Goal: Information Seeking & Learning: Learn about a topic

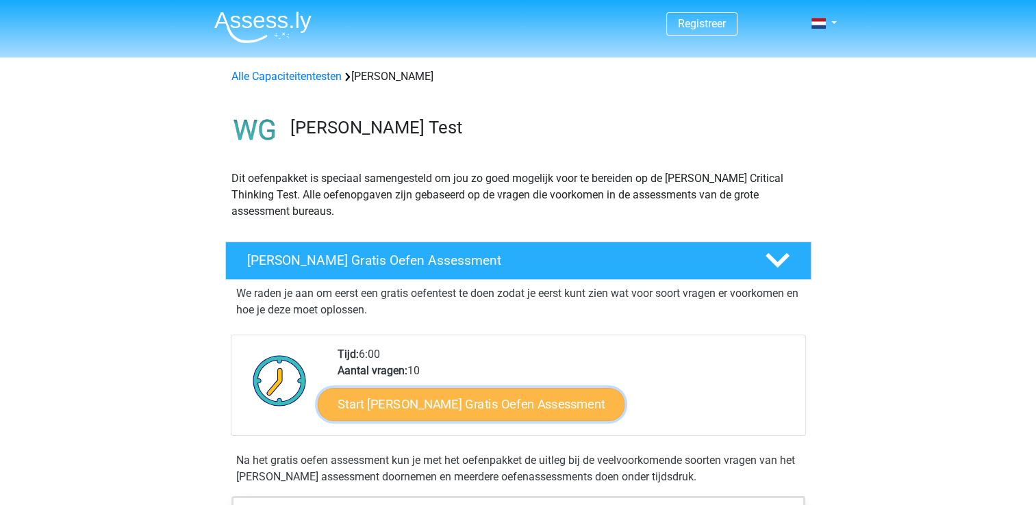
click at [475, 397] on link "Start Watson Glaser Gratis Oefen Assessment" at bounding box center [471, 404] width 307 height 33
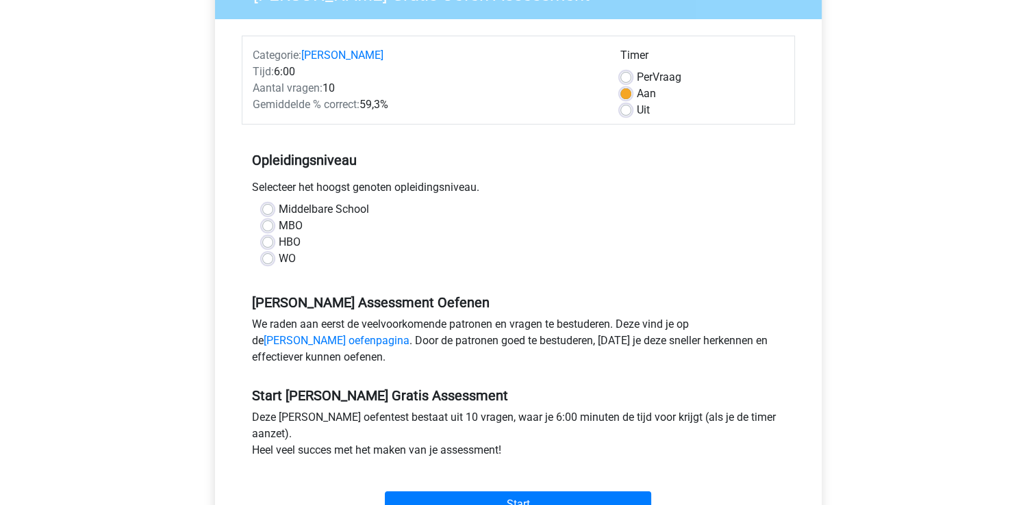
scroll to position [145, 0]
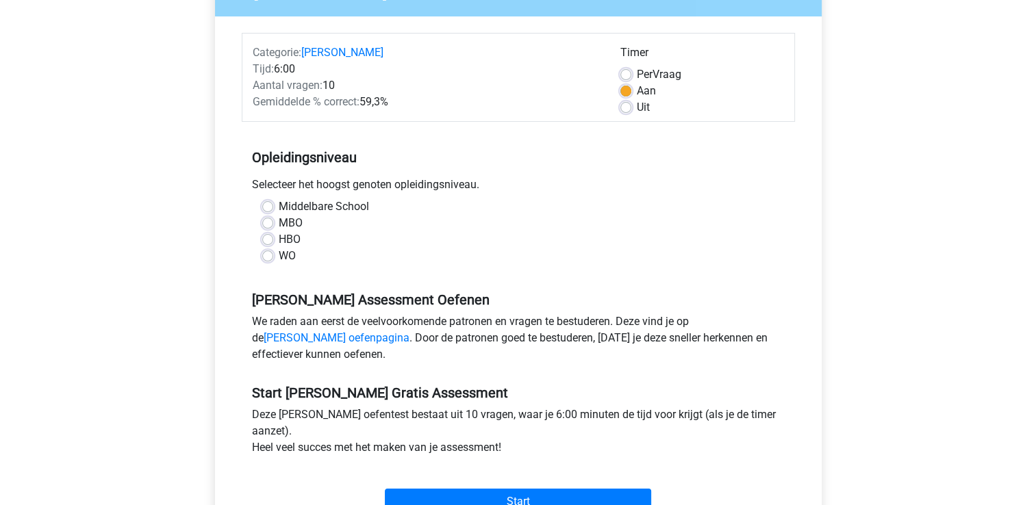
click at [279, 257] on label "WO" at bounding box center [287, 256] width 17 height 16
click at [267, 257] on input "WO" at bounding box center [267, 255] width 11 height 14
radio input "true"
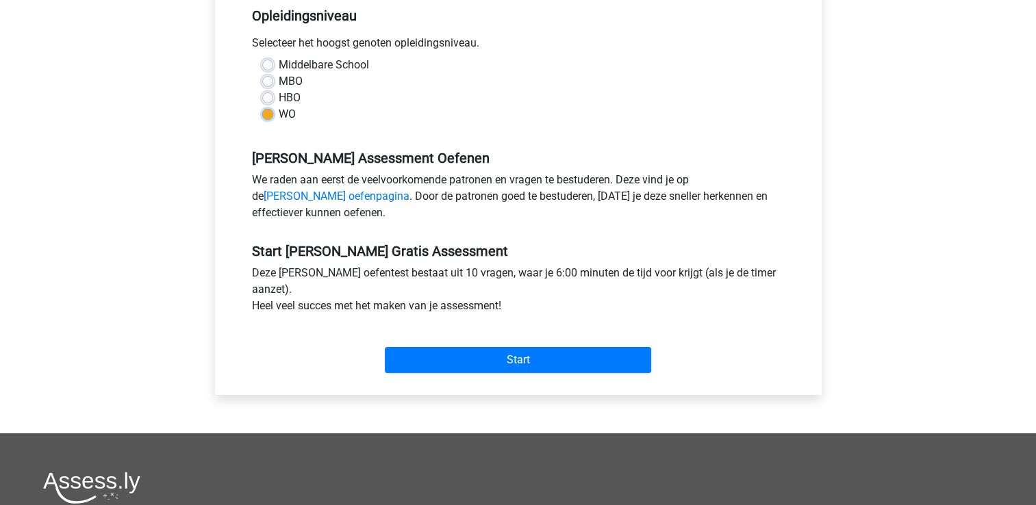
scroll to position [290, 0]
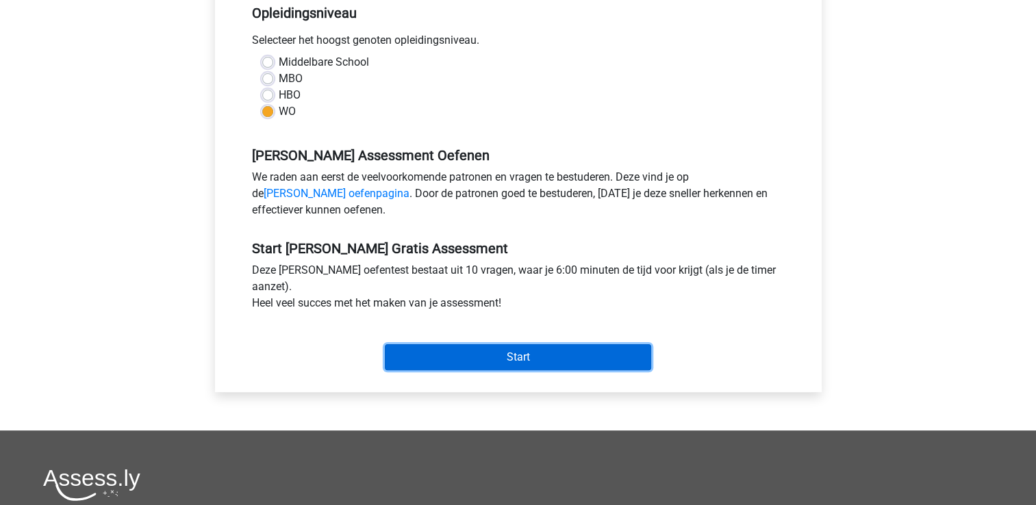
click at [512, 351] on input "Start" at bounding box center [518, 357] width 266 height 26
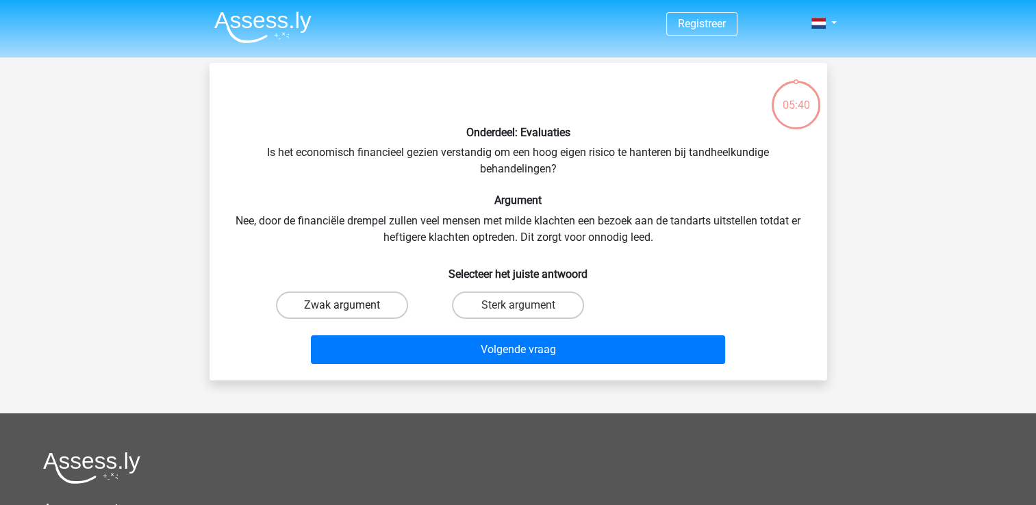
click at [337, 303] on label "Zwak argument" at bounding box center [342, 305] width 132 height 27
click at [342, 305] on input "Zwak argument" at bounding box center [346, 309] width 9 height 9
radio input "true"
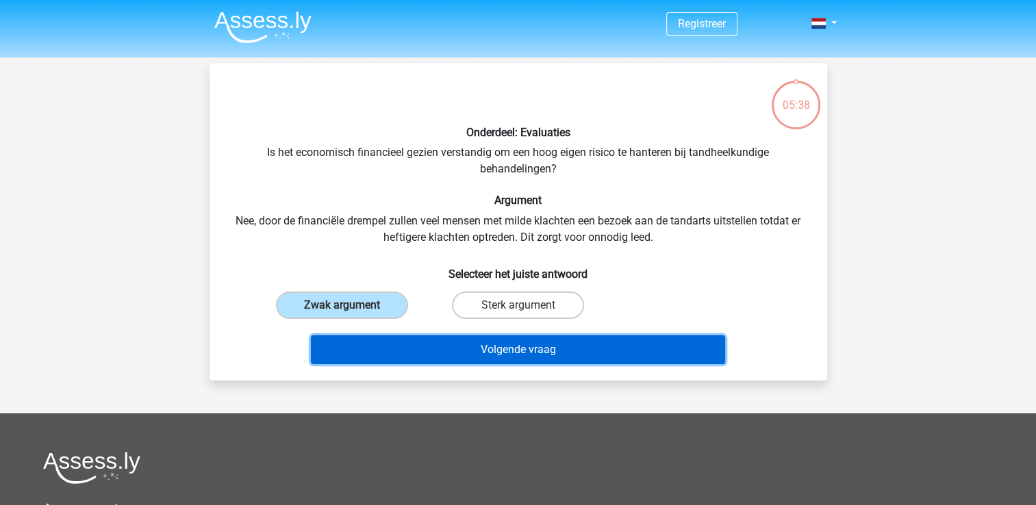
click at [542, 347] on button "Volgende vraag" at bounding box center [518, 350] width 414 height 29
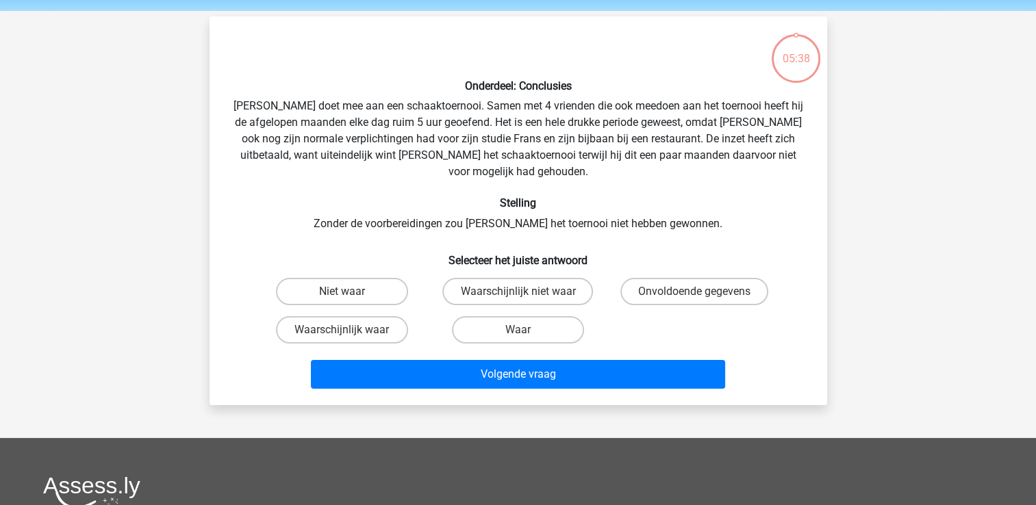
scroll to position [63, 0]
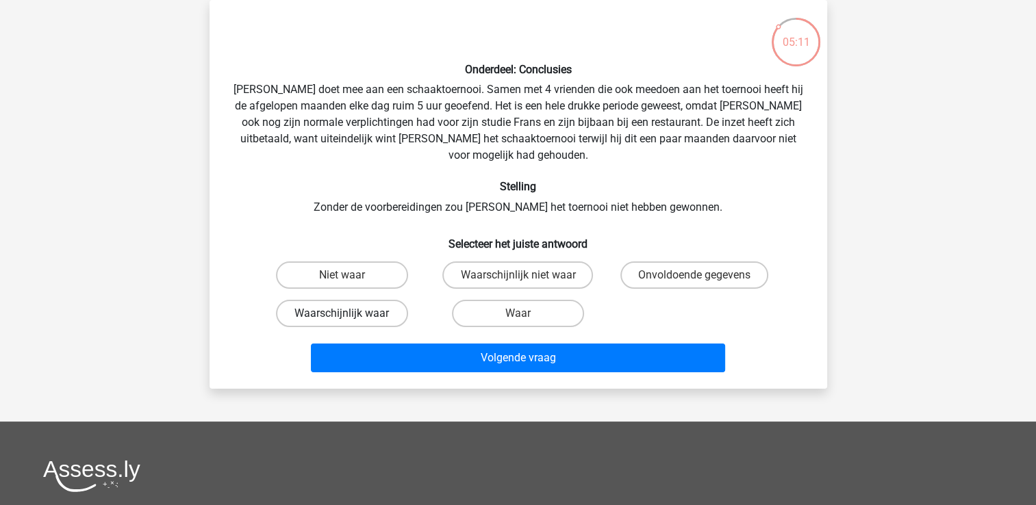
click at [354, 300] on label "Waarschijnlijk waar" at bounding box center [342, 313] width 132 height 27
click at [351, 314] on input "Waarschijnlijk waar" at bounding box center [346, 318] width 9 height 9
radio input "true"
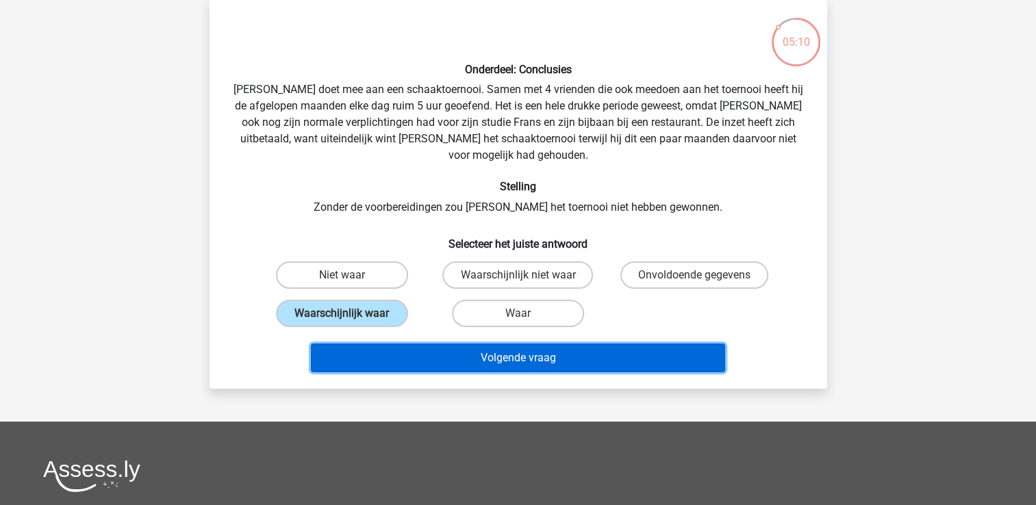
click at [518, 344] on button "Volgende vraag" at bounding box center [518, 358] width 414 height 29
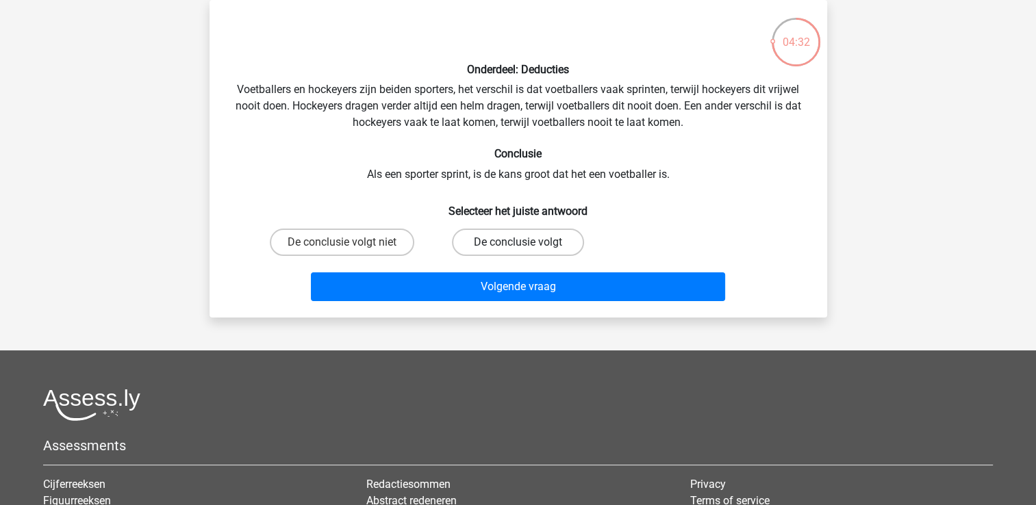
click at [540, 248] on label "De conclusie volgt" at bounding box center [518, 242] width 132 height 27
click at [527, 248] on input "De conclusie volgt" at bounding box center [522, 246] width 9 height 9
radio input "true"
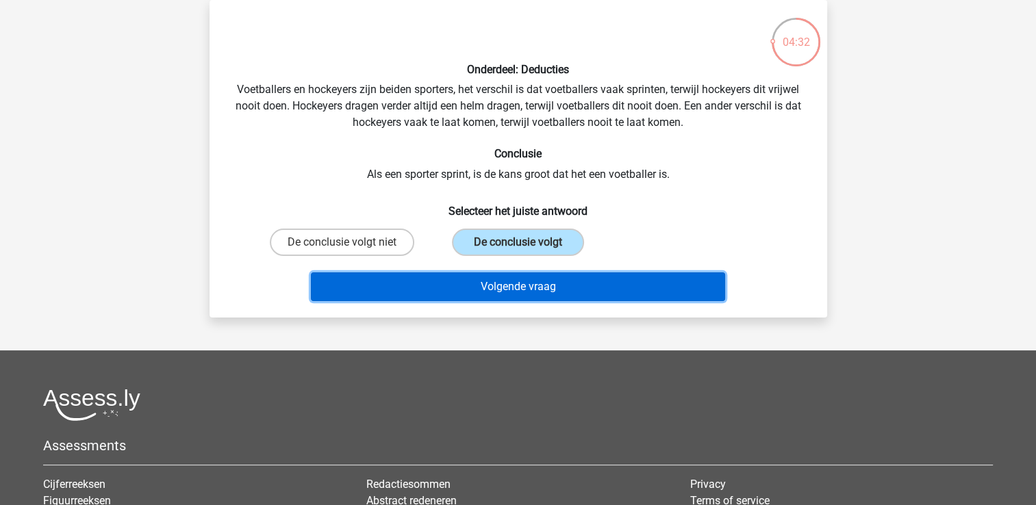
click at [520, 289] on button "Volgende vraag" at bounding box center [518, 287] width 414 height 29
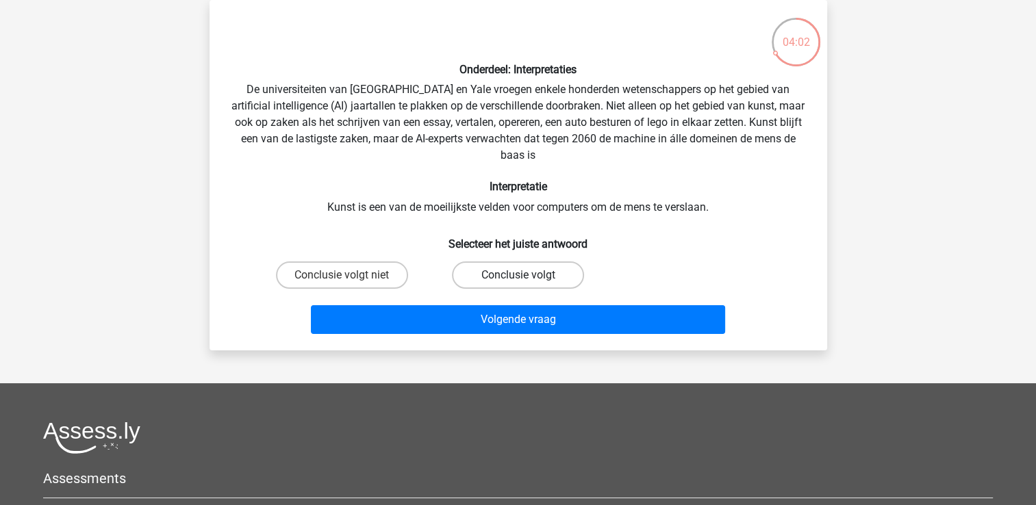
click at [529, 279] on label "Conclusie volgt" at bounding box center [518, 275] width 132 height 27
click at [527, 279] on input "Conclusie volgt" at bounding box center [522, 279] width 9 height 9
radio input "true"
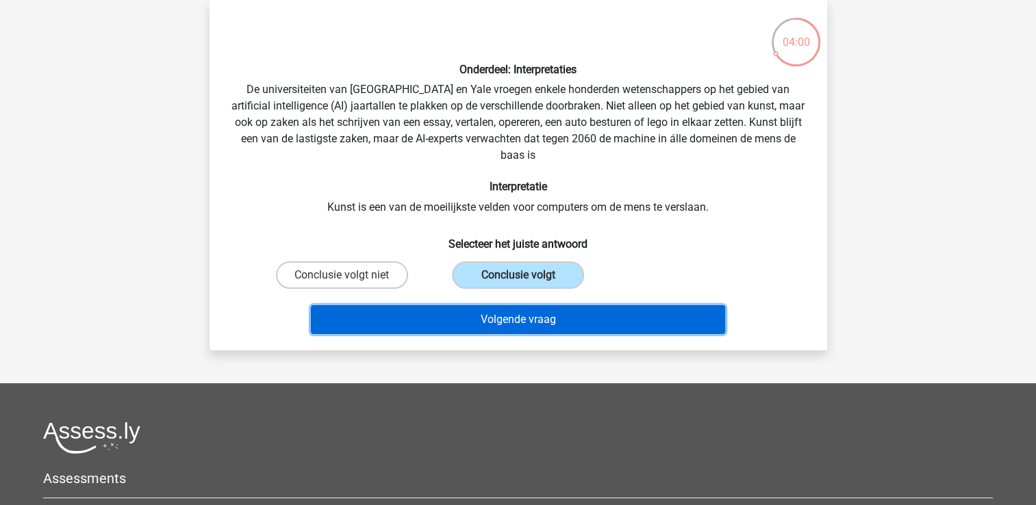
click at [542, 322] on button "Volgende vraag" at bounding box center [518, 319] width 414 height 29
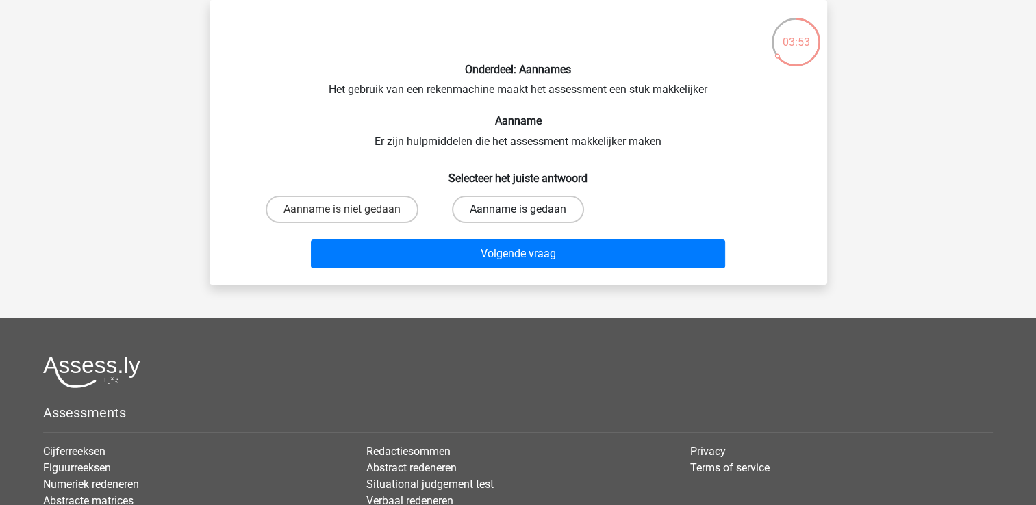
click at [529, 210] on label "Aanname is gedaan" at bounding box center [518, 209] width 132 height 27
click at [527, 210] on input "Aanname is gedaan" at bounding box center [522, 214] width 9 height 9
radio input "true"
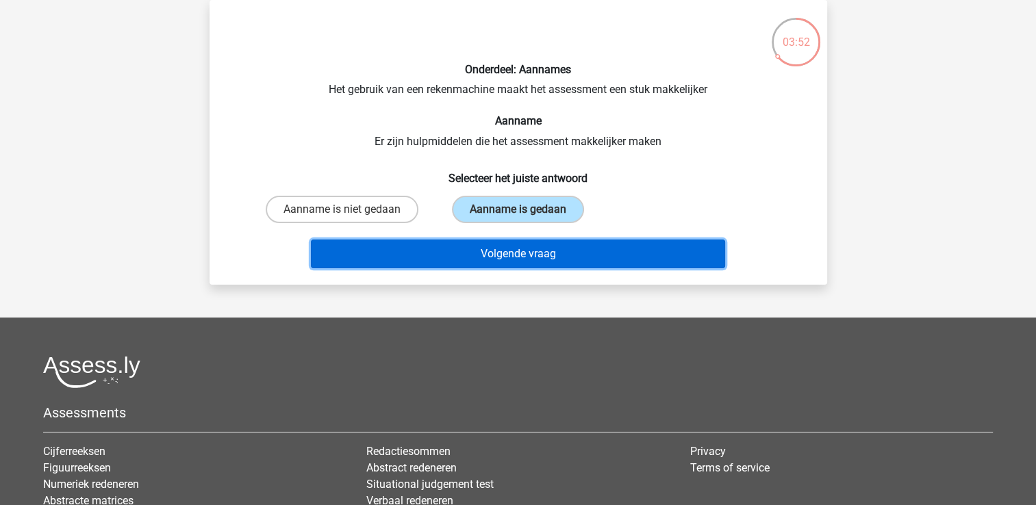
click at [521, 253] on button "Volgende vraag" at bounding box center [518, 254] width 414 height 29
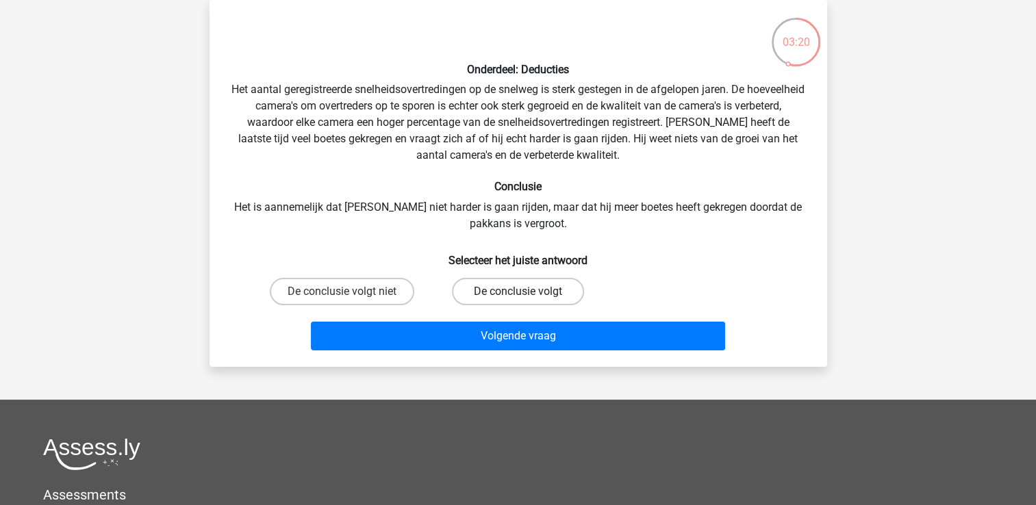
click at [517, 292] on label "De conclusie volgt" at bounding box center [518, 291] width 132 height 27
click at [518, 292] on input "De conclusie volgt" at bounding box center [522, 296] width 9 height 9
radio input "true"
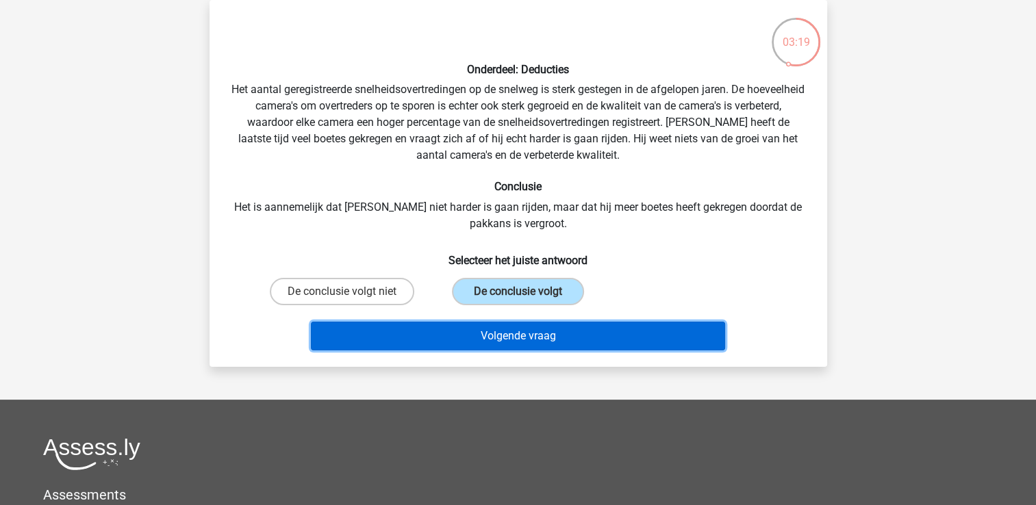
click at [538, 336] on button "Volgende vraag" at bounding box center [518, 336] width 414 height 29
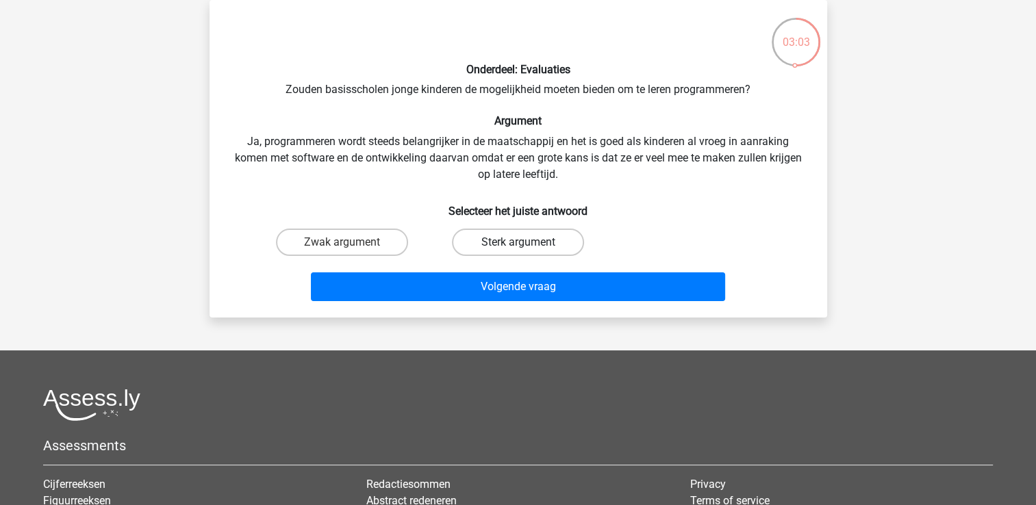
click at [512, 238] on label "Sterk argument" at bounding box center [518, 242] width 132 height 27
click at [518, 242] on input "Sterk argument" at bounding box center [522, 246] width 9 height 9
radio input "true"
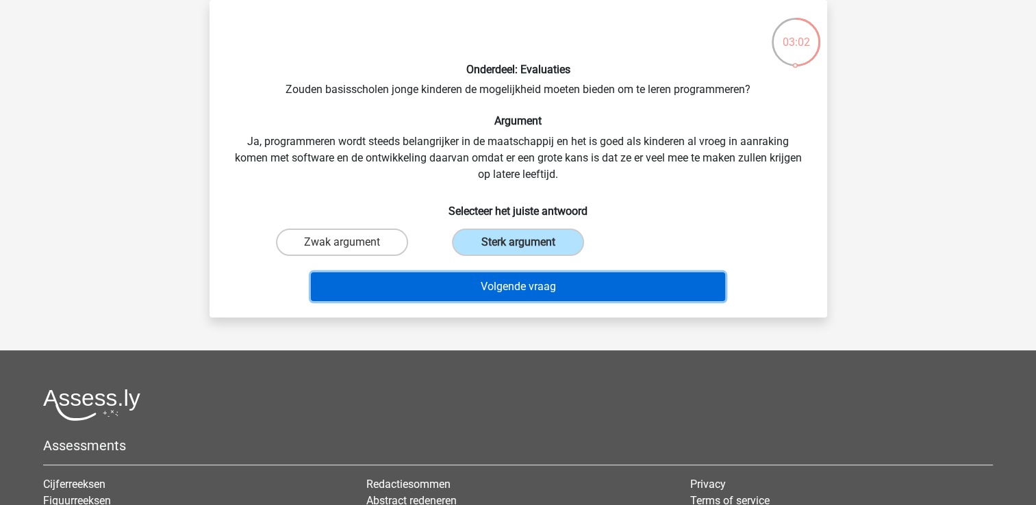
click at [520, 283] on button "Volgende vraag" at bounding box center [518, 287] width 414 height 29
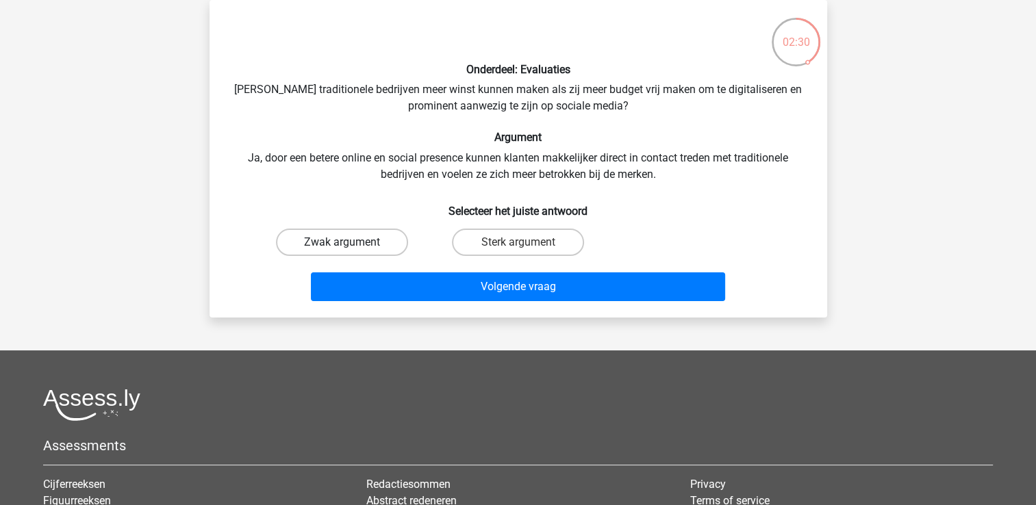
click at [329, 240] on label "Zwak argument" at bounding box center [342, 242] width 132 height 27
click at [342, 242] on input "Zwak argument" at bounding box center [346, 246] width 9 height 9
radio input "true"
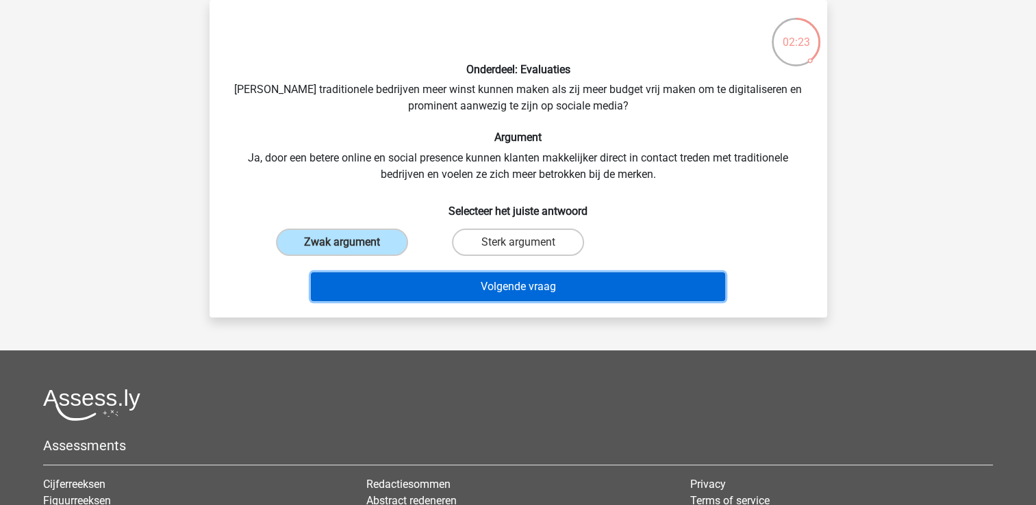
click at [518, 278] on button "Volgende vraag" at bounding box center [518, 287] width 414 height 29
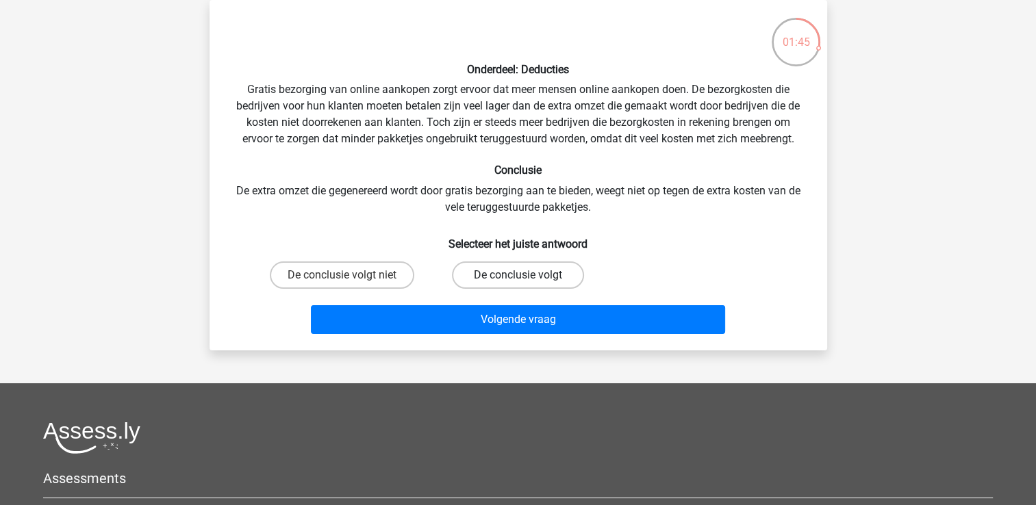
click at [510, 274] on label "De conclusie volgt" at bounding box center [518, 275] width 132 height 27
click at [518, 275] on input "De conclusie volgt" at bounding box center [522, 279] width 9 height 9
radio input "true"
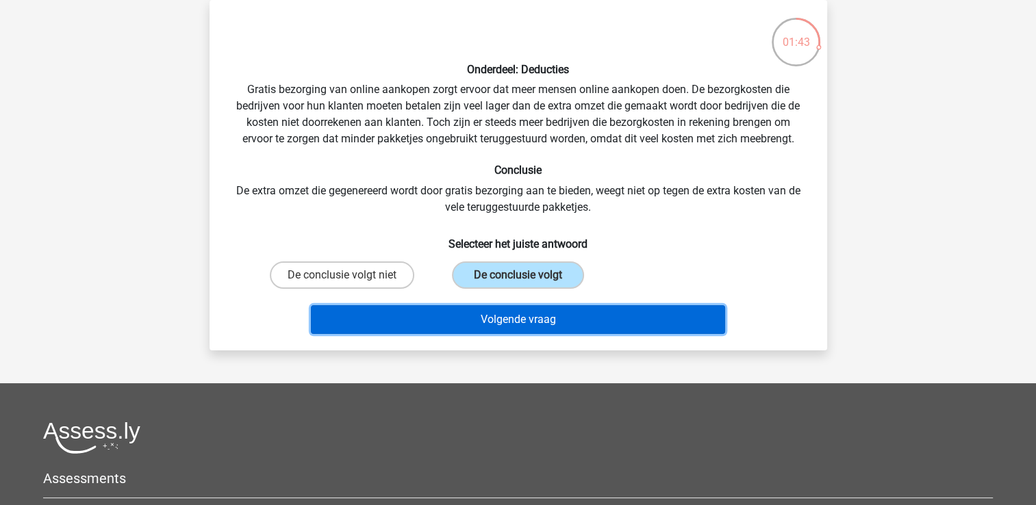
click at [509, 318] on button "Volgende vraag" at bounding box center [518, 319] width 414 height 29
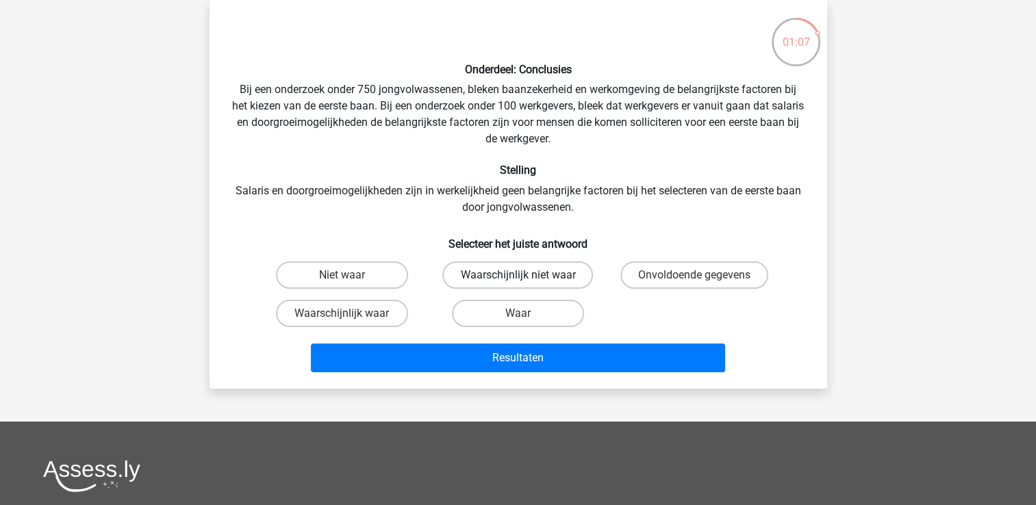
click at [517, 275] on label "Waarschijnlijk niet waar" at bounding box center [517, 275] width 151 height 27
click at [518, 275] on input "Waarschijnlijk niet waar" at bounding box center [522, 279] width 9 height 9
radio input "true"
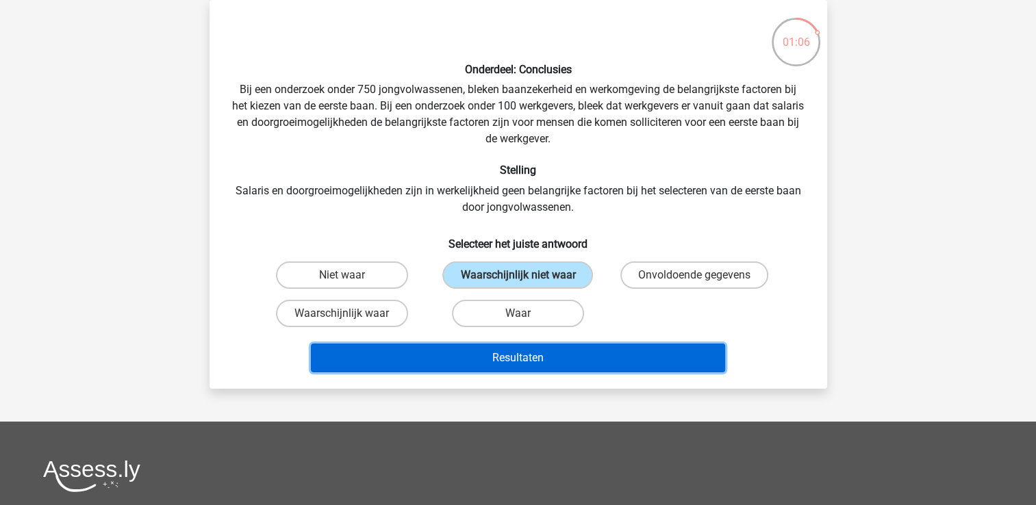
click at [512, 355] on button "Resultaten" at bounding box center [518, 358] width 414 height 29
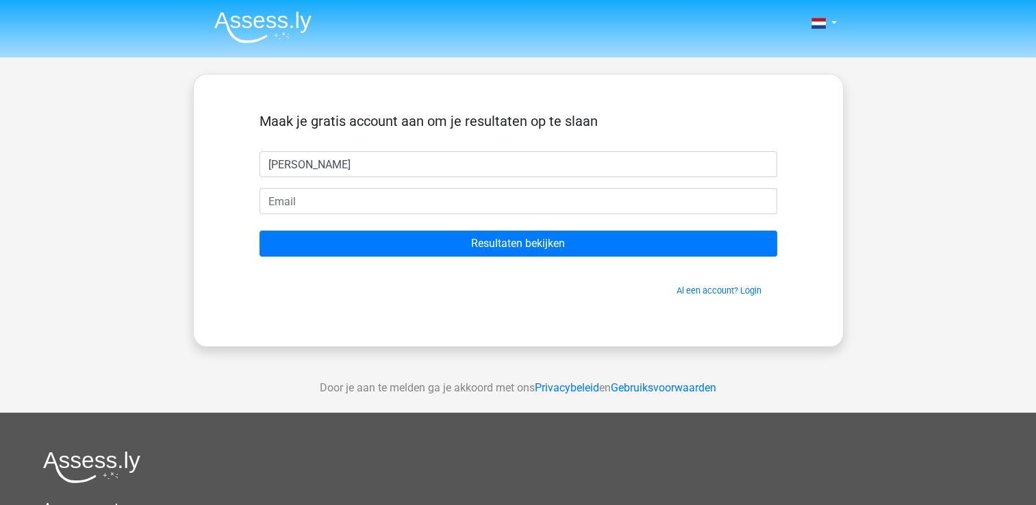
type input "[PERSON_NAME]"
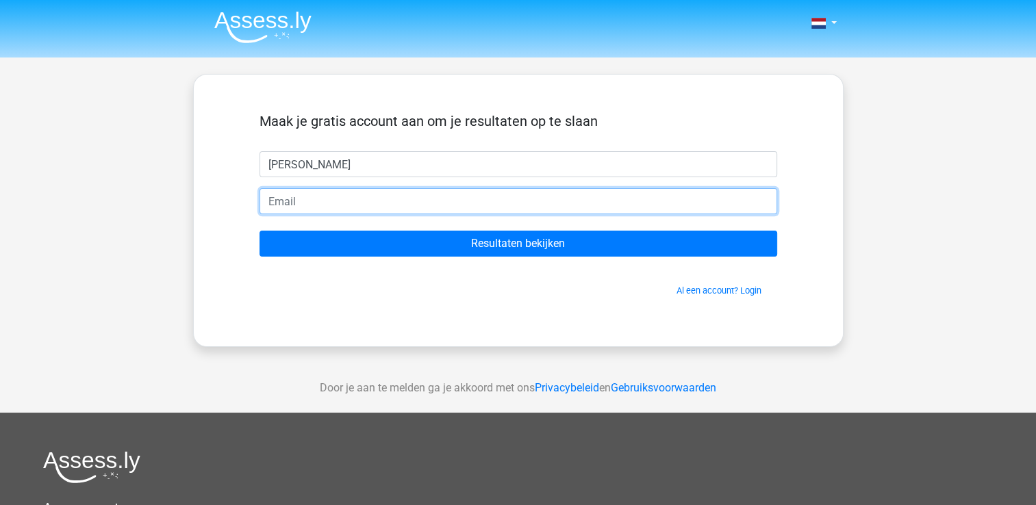
click at [271, 197] on input "email" at bounding box center [519, 201] width 518 height 26
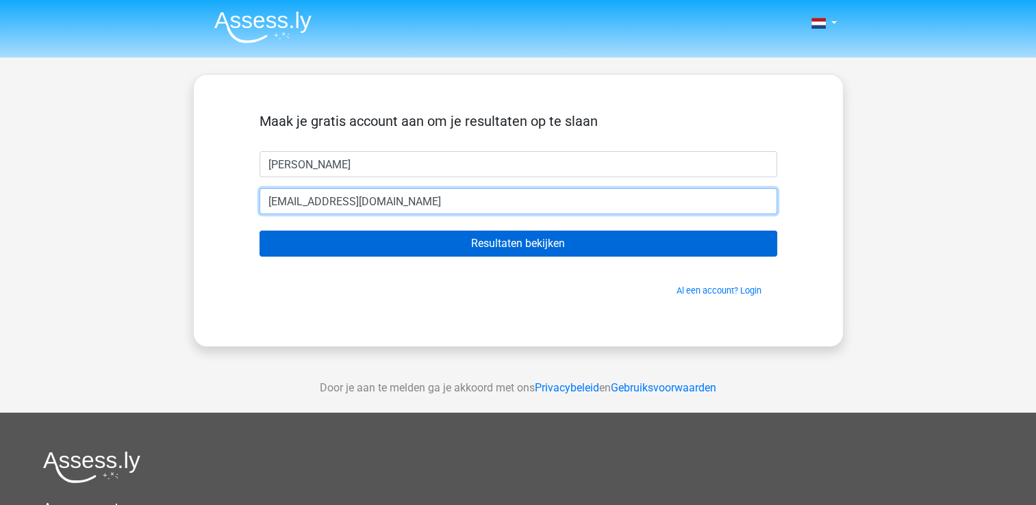
type input "[EMAIL_ADDRESS][DOMAIN_NAME]"
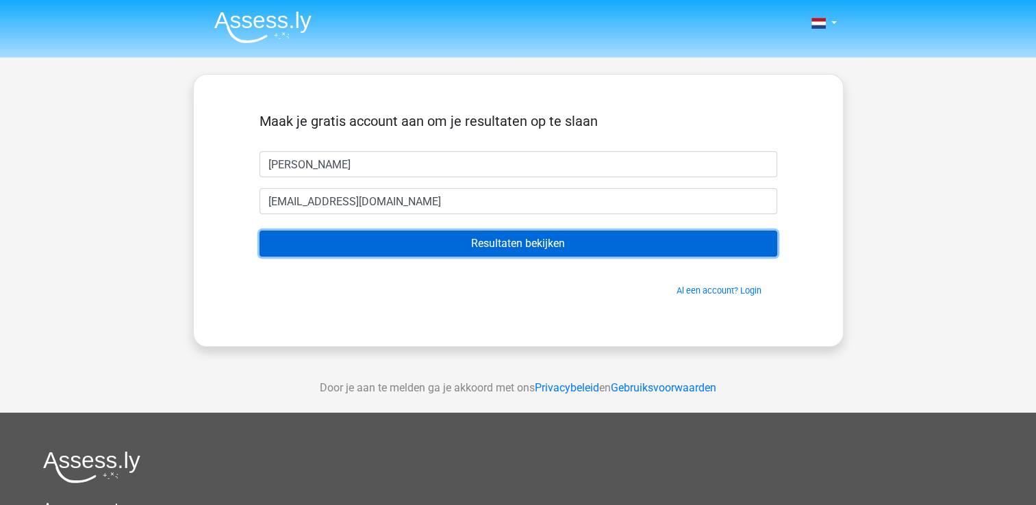
click at [472, 253] on input "Resultaten bekijken" at bounding box center [519, 244] width 518 height 26
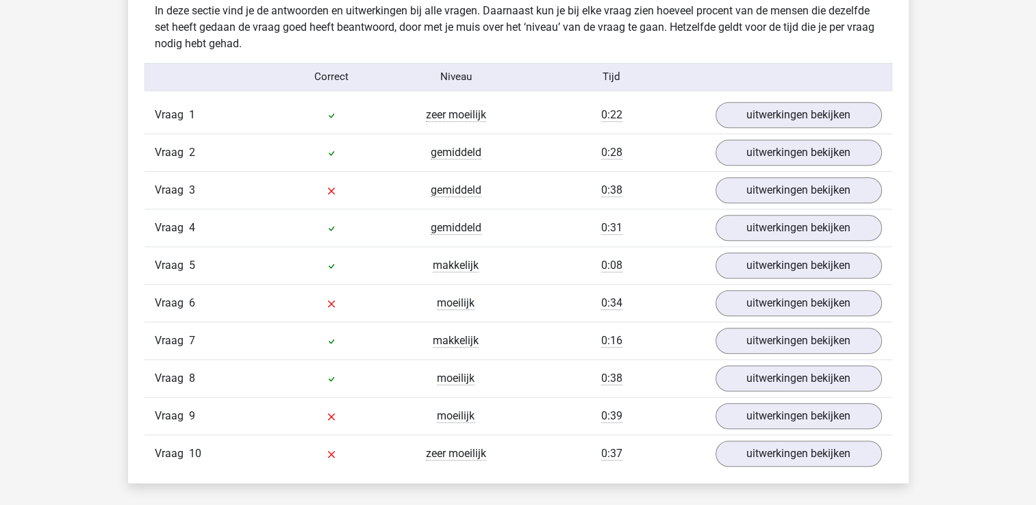
scroll to position [1089, 0]
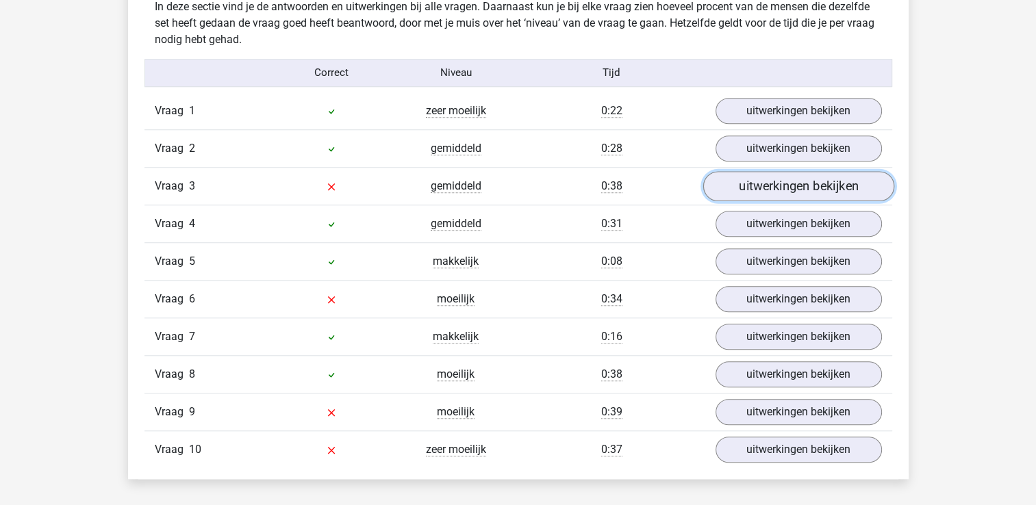
click at [794, 185] on link "uitwerkingen bekijken" at bounding box center [798, 186] width 191 height 30
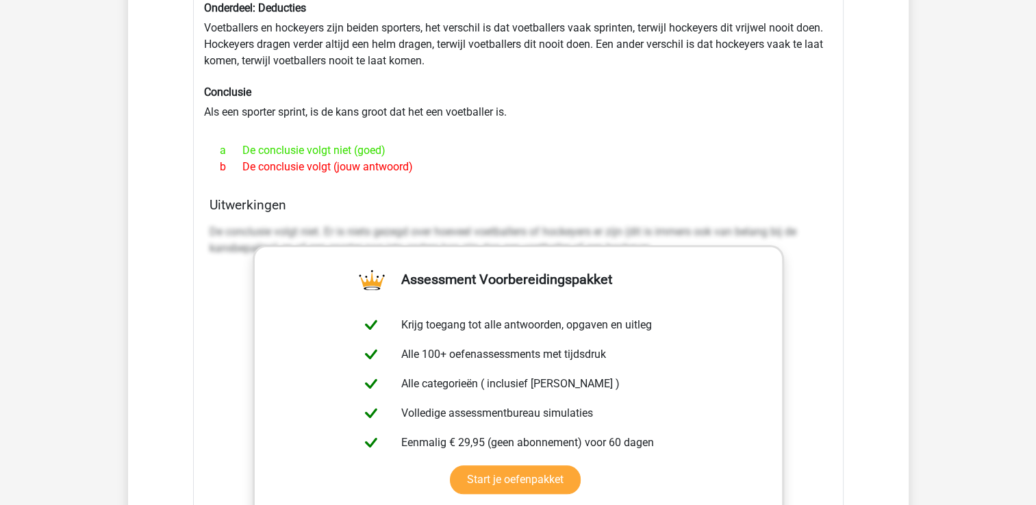
scroll to position [1333, 0]
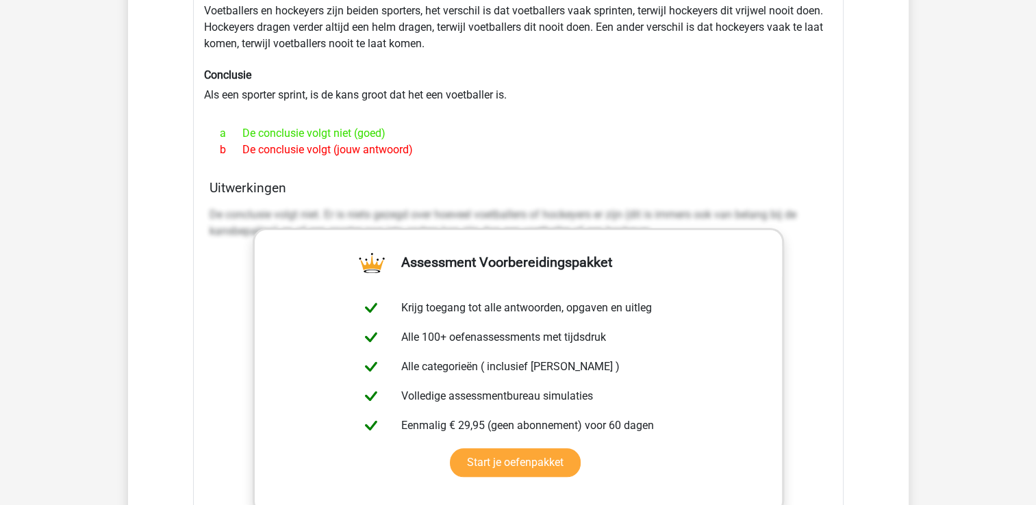
drag, startPoint x: 488, startPoint y: 180, endPoint x: 455, endPoint y: 185, distance: 33.2
click at [464, 183] on h4 "Uitwerkingen" at bounding box center [519, 188] width 618 height 16
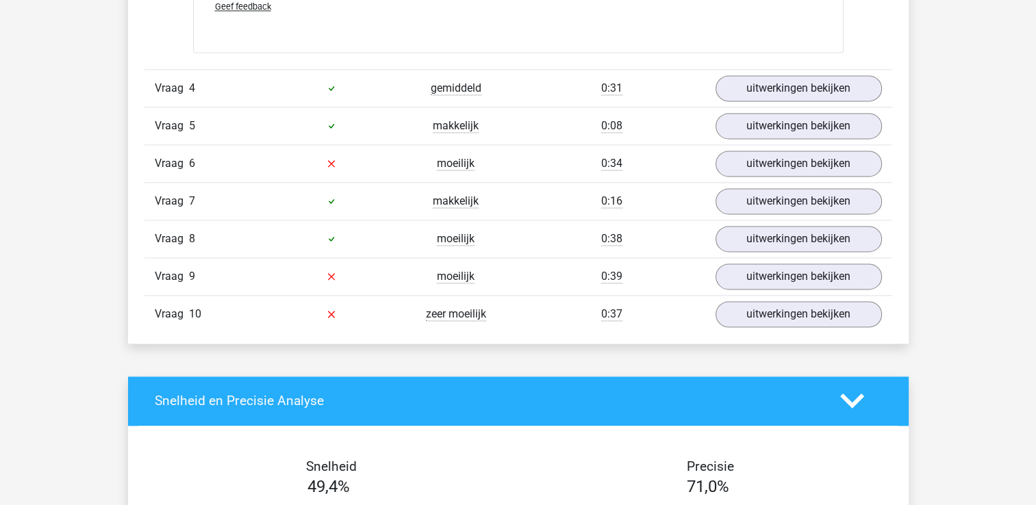
scroll to position [1964, 0]
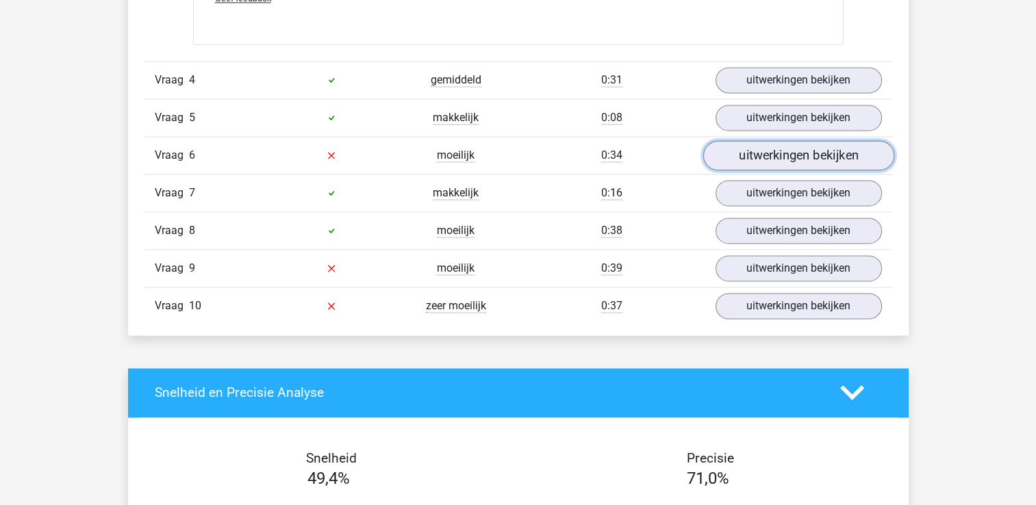
click at [785, 148] on link "uitwerkingen bekijken" at bounding box center [798, 155] width 191 height 30
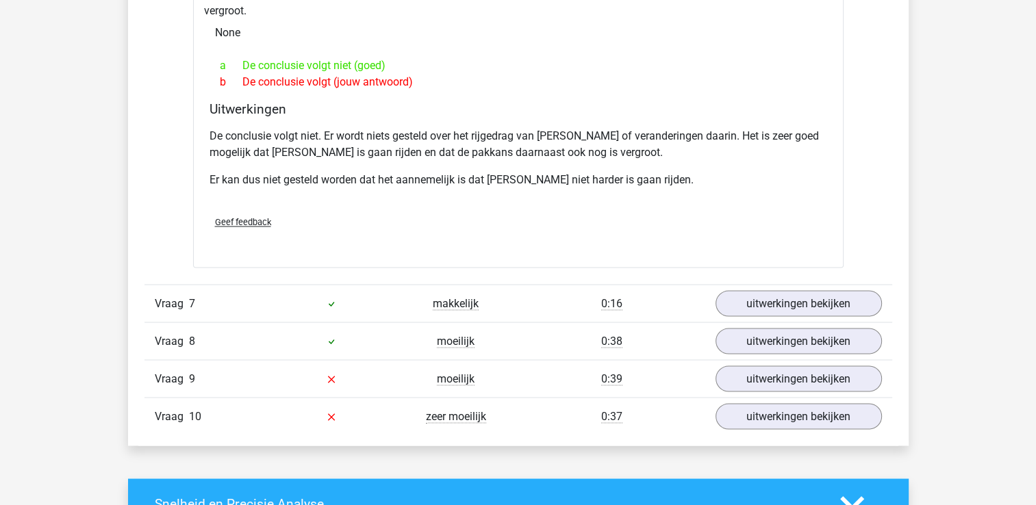
scroll to position [2332, 0]
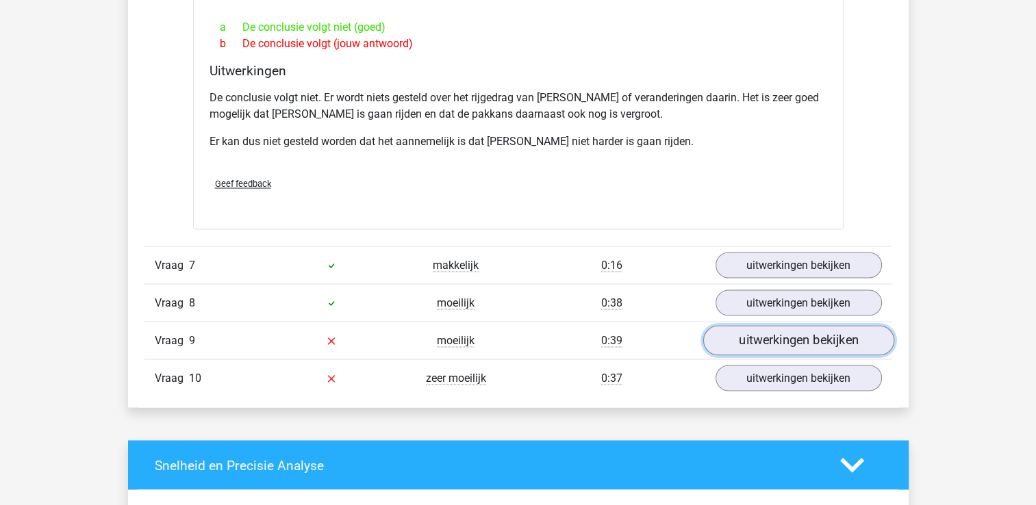
click at [789, 325] on link "uitwerkingen bekijken" at bounding box center [798, 340] width 191 height 30
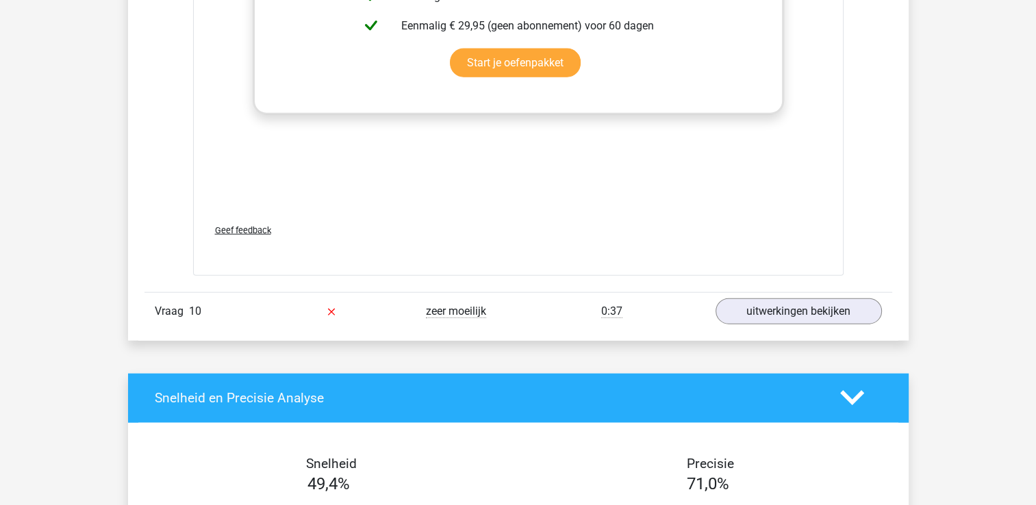
scroll to position [3179, 0]
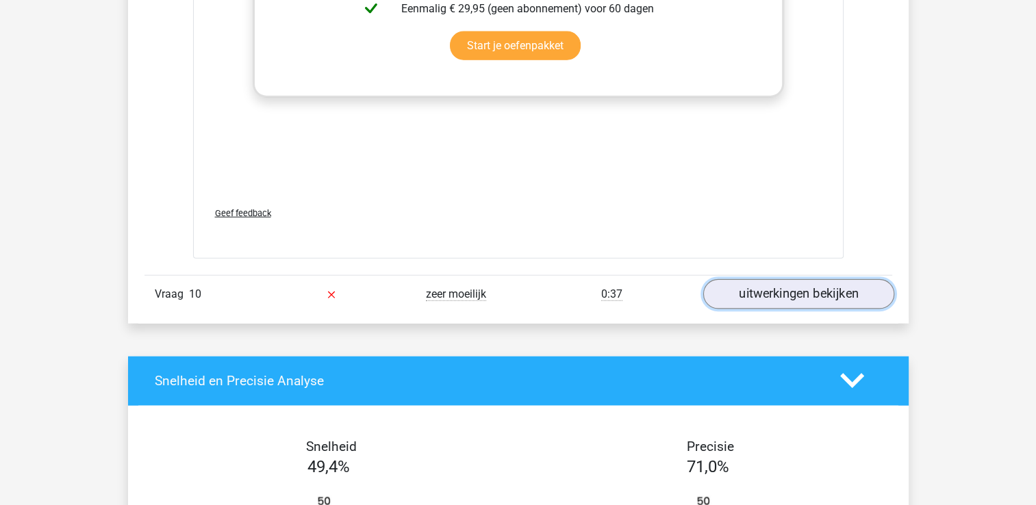
click at [826, 279] on link "uitwerkingen bekijken" at bounding box center [798, 294] width 191 height 30
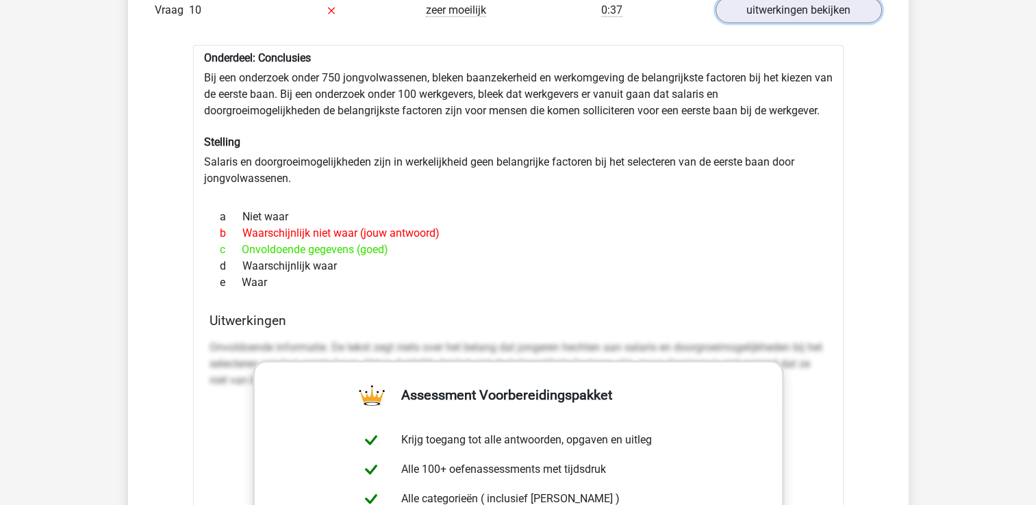
scroll to position [3450, 0]
